Goal: Navigation & Orientation: Find specific page/section

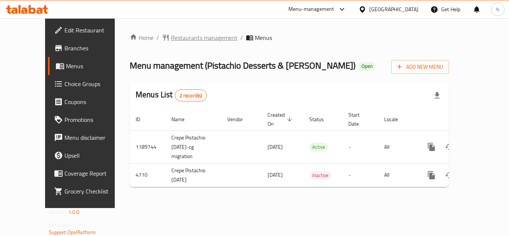
click at [174, 38] on span "Restaurants management" at bounding box center [204, 37] width 66 height 9
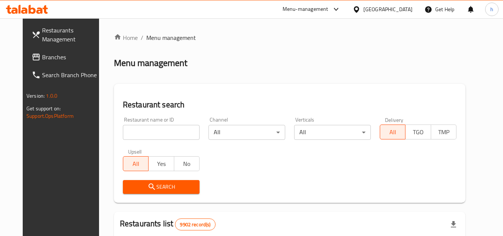
click at [56, 61] on span "Branches" at bounding box center [71, 56] width 59 height 9
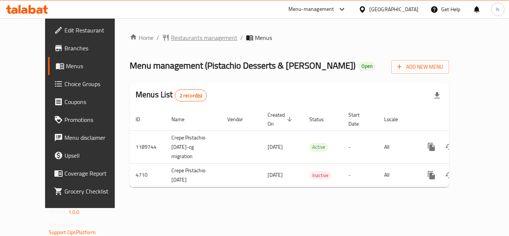
click at [178, 37] on span "Restaurants management" at bounding box center [204, 37] width 66 height 9
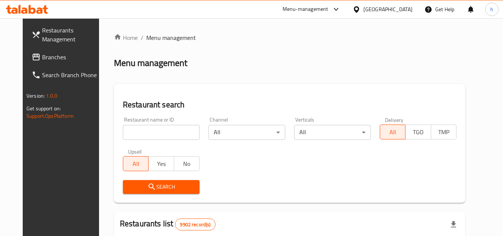
drag, startPoint x: 46, startPoint y: 60, endPoint x: 42, endPoint y: 61, distance: 4.5
click at [46, 60] on span "Branches" at bounding box center [71, 56] width 59 height 9
